Goal: Task Accomplishment & Management: Manage account settings

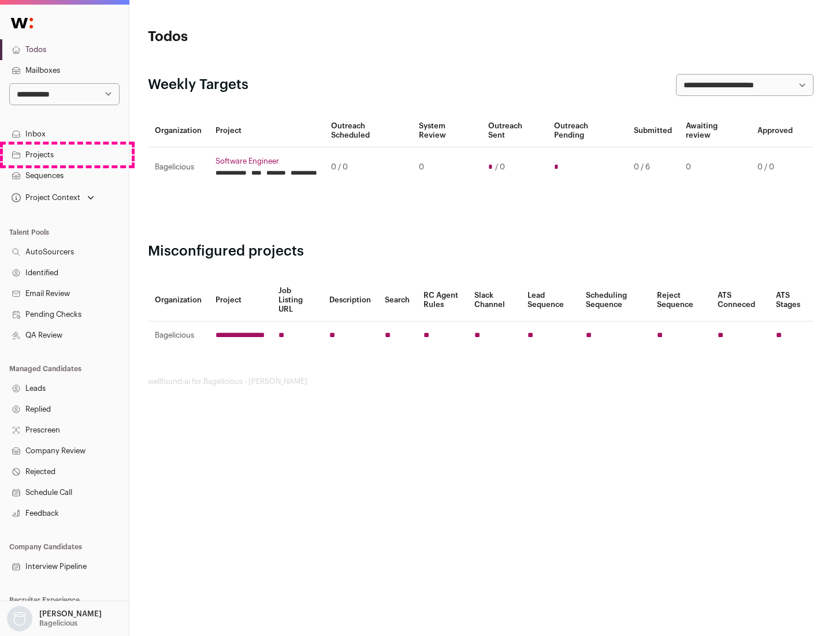
click at [64, 154] on link "Projects" at bounding box center [64, 155] width 129 height 21
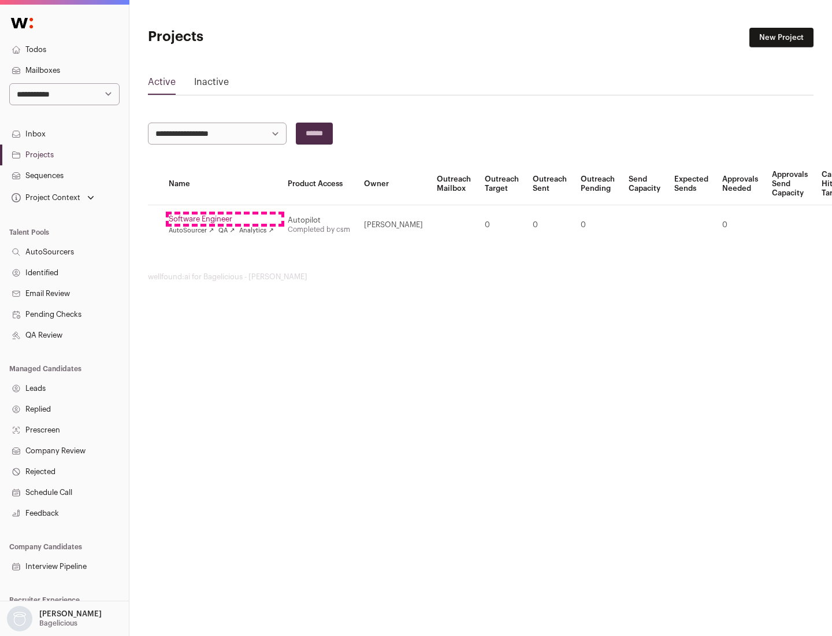
click at [225, 219] on link "Software Engineer" at bounding box center [221, 218] width 105 height 9
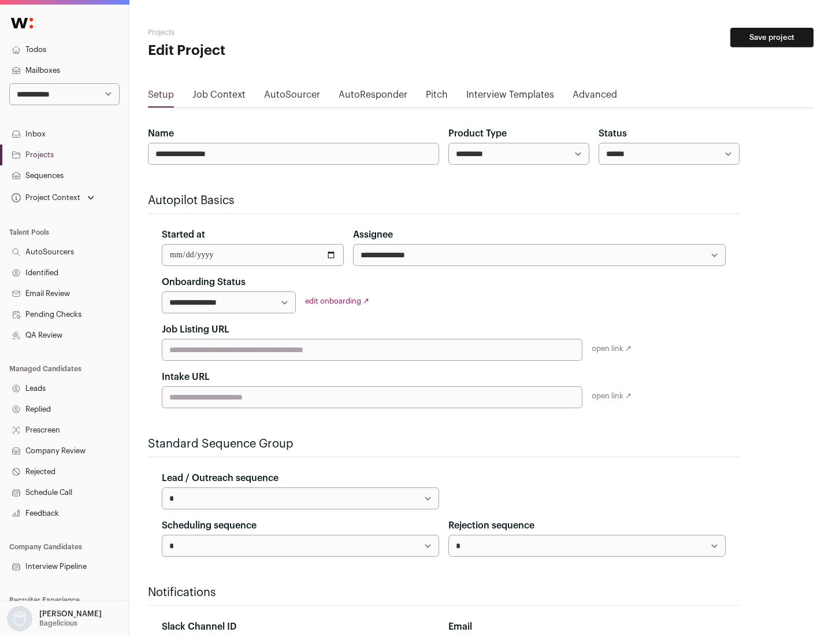
click at [772, 38] on button "Save project" at bounding box center [772, 38] width 83 height 20
